Goal: Navigation & Orientation: Find specific page/section

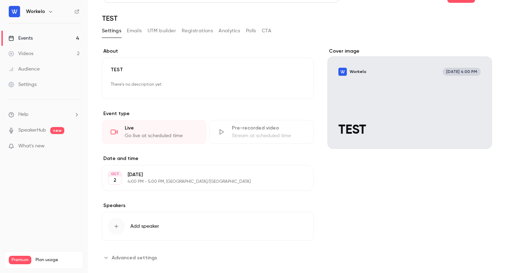
scroll to position [27, 0]
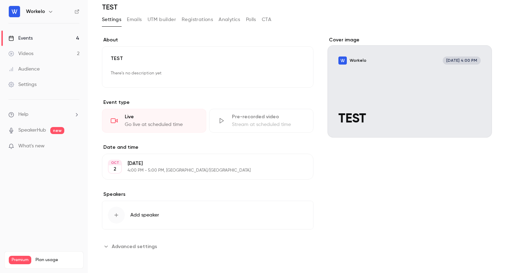
click at [129, 246] on span "Advanced settings" at bounding box center [134, 246] width 45 height 7
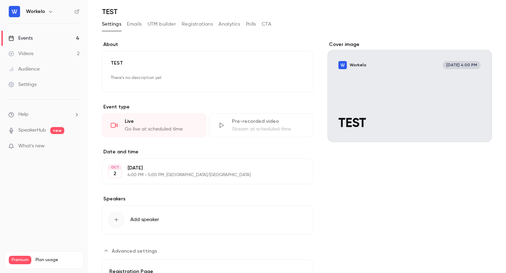
scroll to position [0, 0]
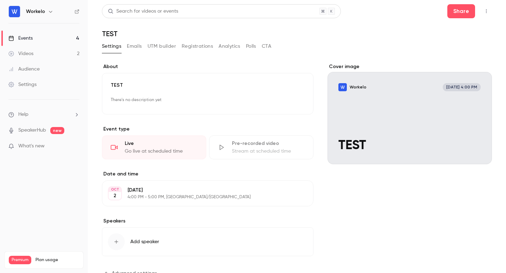
click at [136, 45] on button "Emails" at bounding box center [134, 46] width 15 height 11
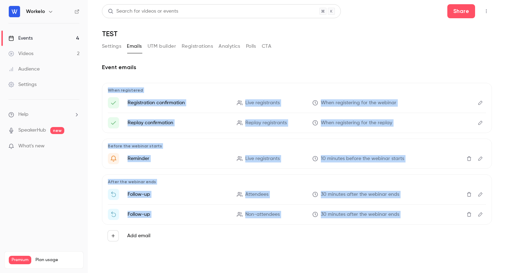
drag, startPoint x: 202, startPoint y: 69, endPoint x: 197, endPoint y: 234, distance: 164.9
click at [197, 234] on div "Event emails When registered Registration confirmation Live registrants When re…" at bounding box center [297, 155] width 390 height 184
click at [200, 242] on div "Add email" at bounding box center [297, 236] width 390 height 22
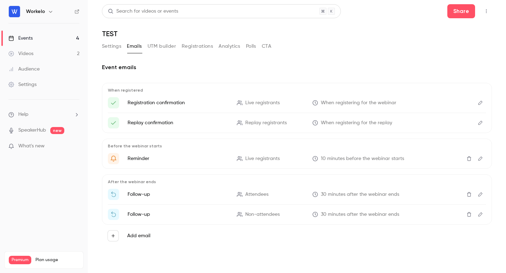
click at [161, 44] on button "UTM builder" at bounding box center [162, 46] width 28 height 11
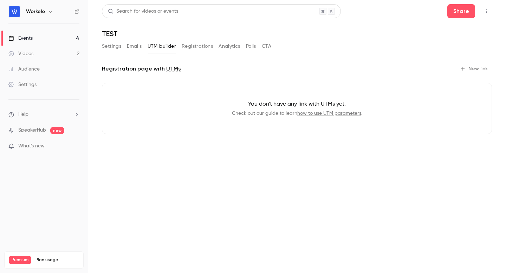
click at [249, 47] on button "Polls" at bounding box center [251, 46] width 10 height 11
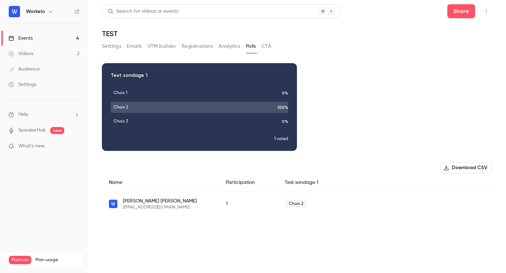
click at [269, 47] on button "CTA" at bounding box center [266, 46] width 9 height 11
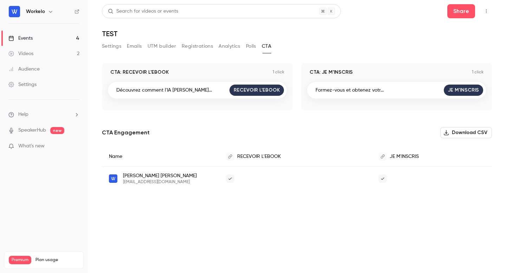
click at [185, 50] on button "Registrations" at bounding box center [197, 46] width 31 height 11
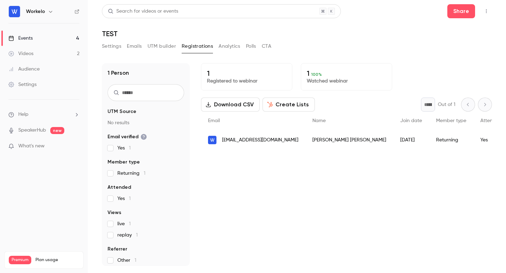
scroll to position [4, 0]
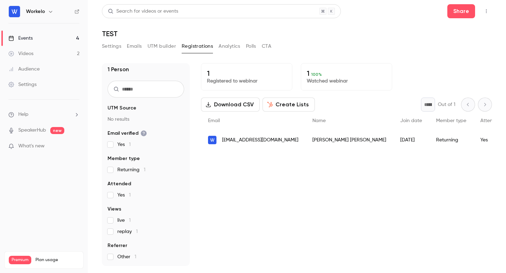
click at [264, 56] on div "1 Person UTM Source No results Email verified Yes 1 Member type Returning 1 Att…" at bounding box center [297, 161] width 390 height 212
click at [265, 47] on button "CTA" at bounding box center [266, 46] width 9 height 11
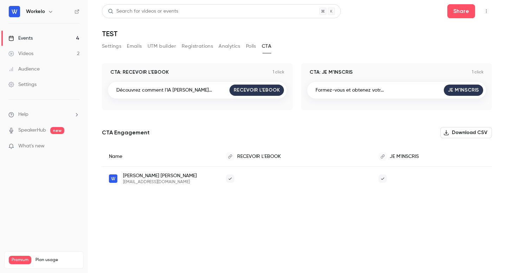
click at [114, 48] on button "Settings" at bounding box center [111, 46] width 19 height 11
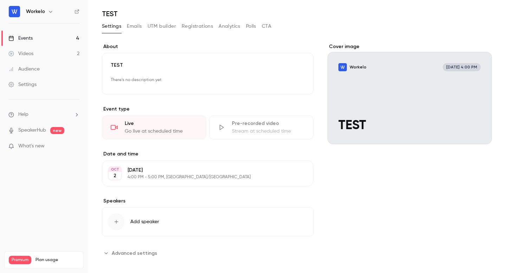
scroll to position [27, 0]
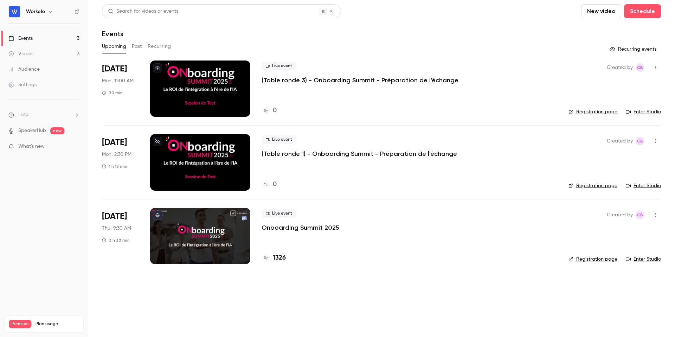
click at [313, 228] on p "Onboarding Summit 2025" at bounding box center [300, 227] width 78 height 8
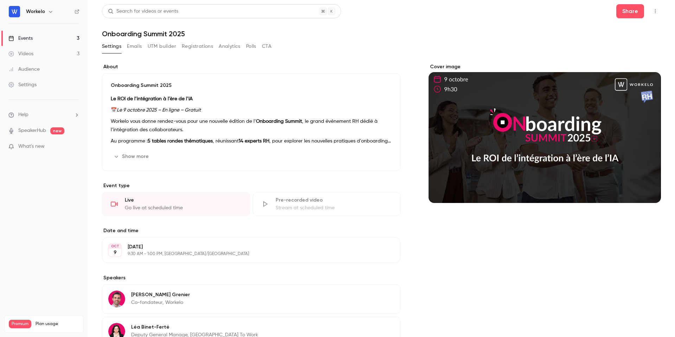
click at [658, 11] on button "button" at bounding box center [654, 11] width 11 height 11
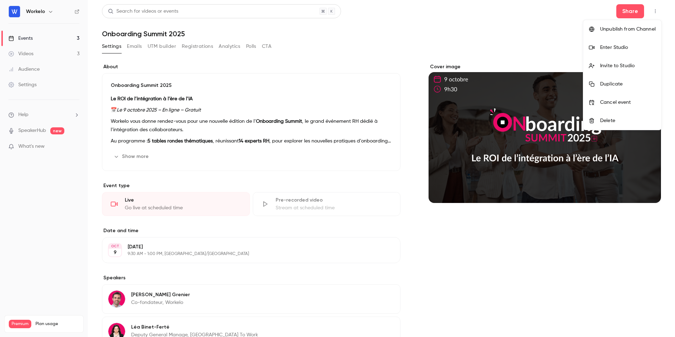
click at [623, 50] on div "Enter Studio" at bounding box center [628, 47] width 56 height 7
